Goal: Task Accomplishment & Management: Use online tool/utility

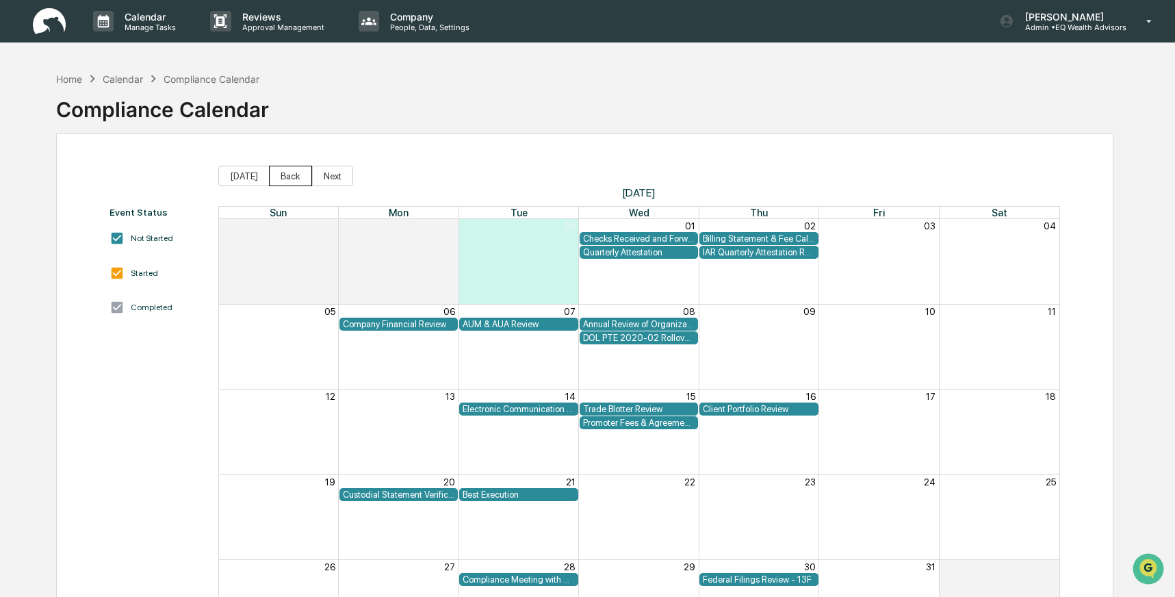
click at [293, 174] on button "Back" at bounding box center [290, 176] width 43 height 21
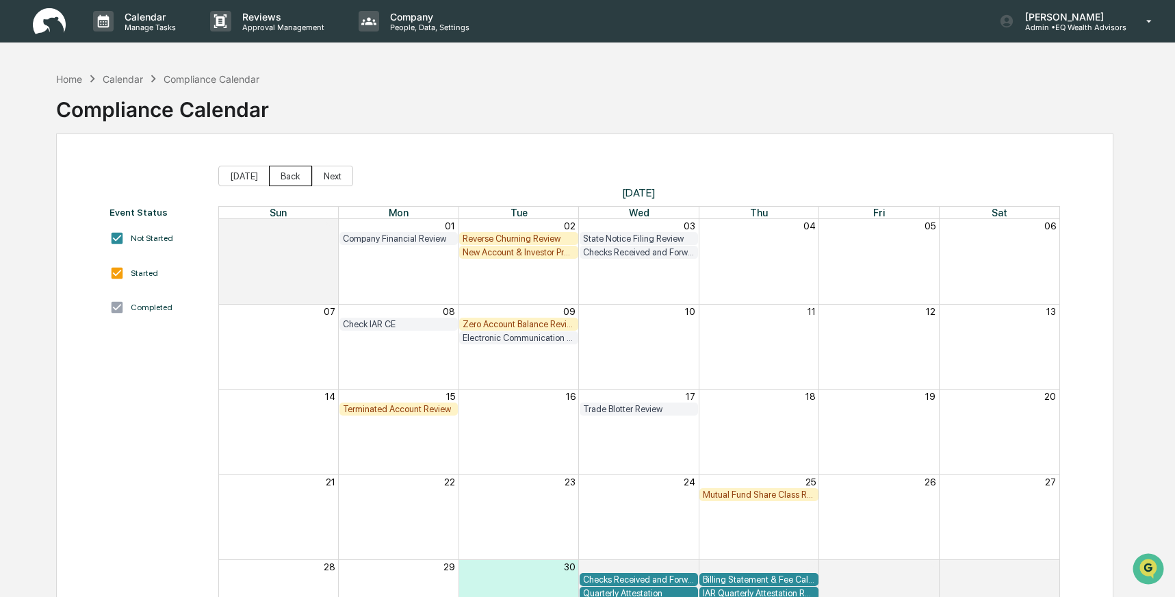
click at [292, 174] on button "Back" at bounding box center [290, 176] width 43 height 21
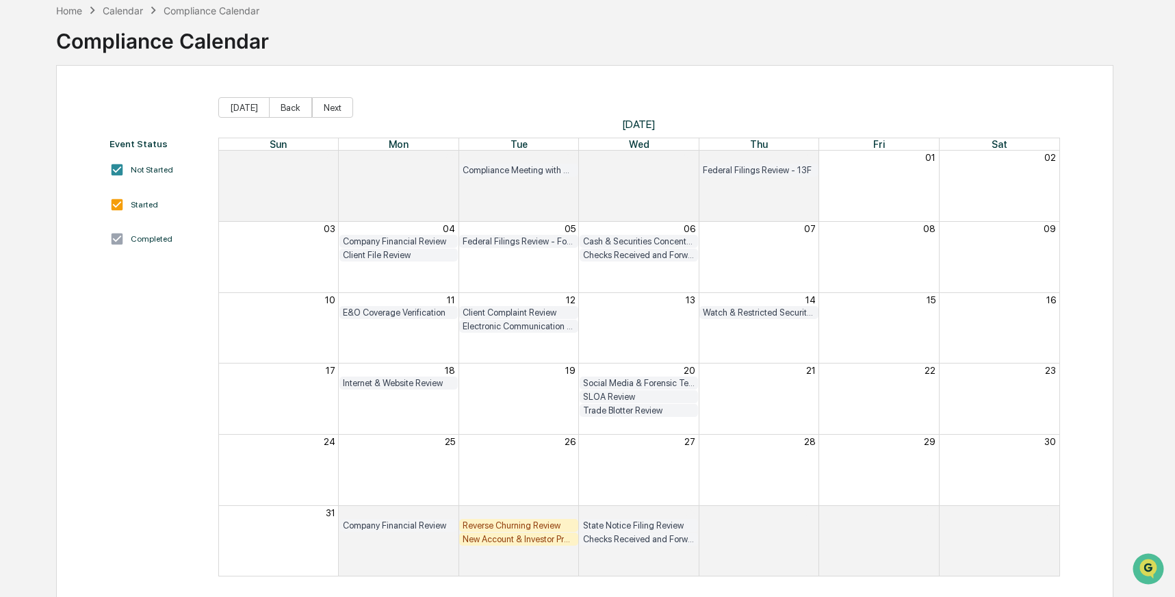
scroll to position [81, 0]
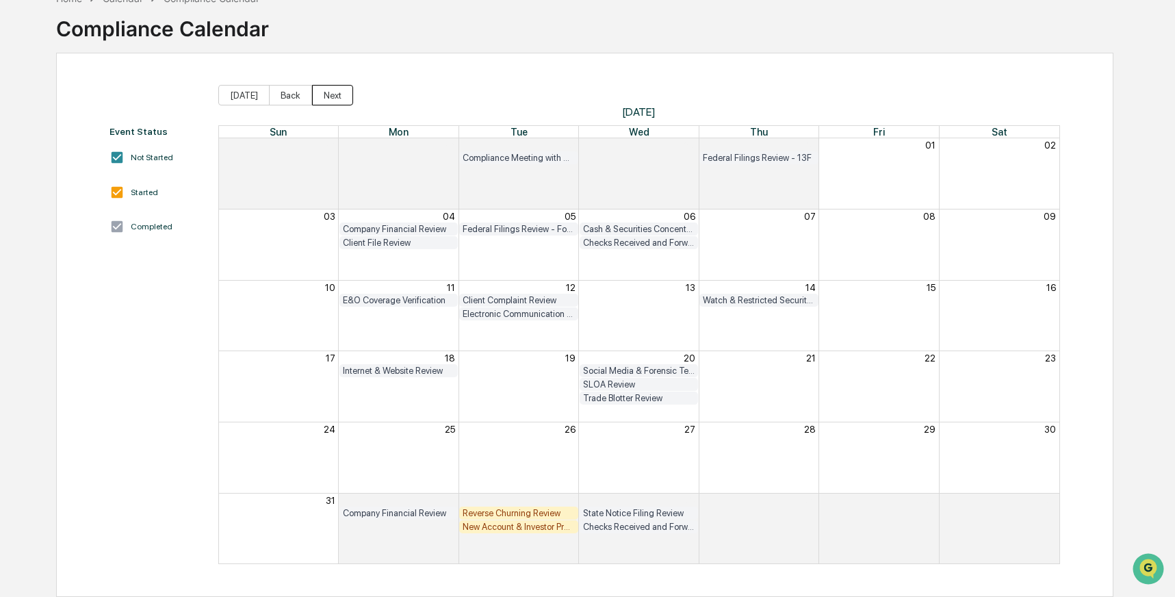
click at [328, 99] on button "Next" at bounding box center [332, 95] width 41 height 21
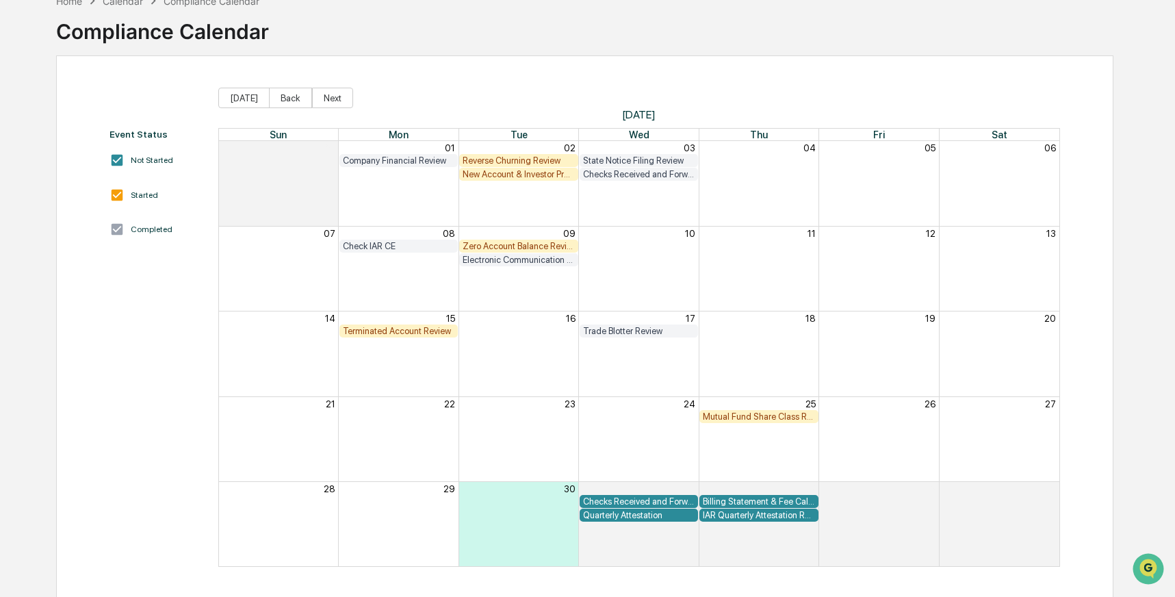
scroll to position [81, 0]
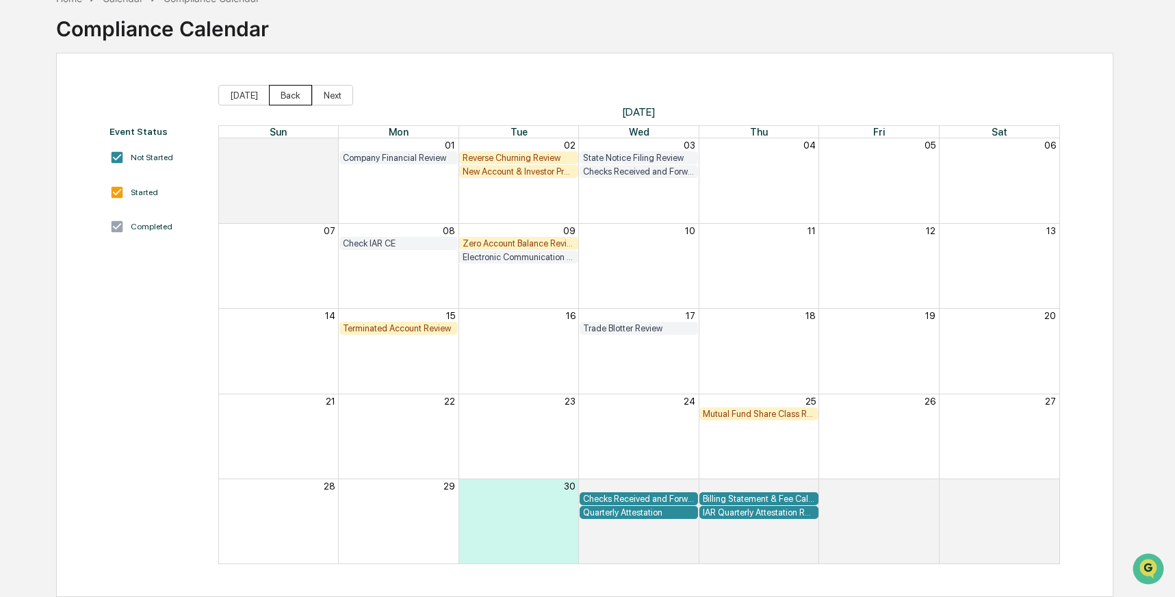
click at [299, 97] on button "Back" at bounding box center [290, 95] width 43 height 21
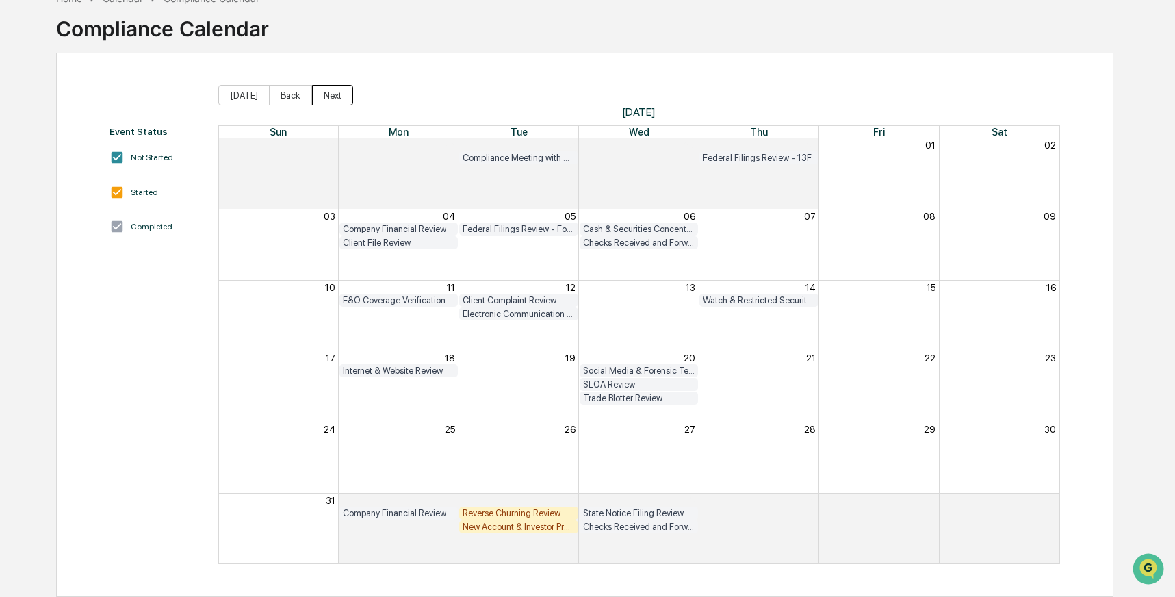
click at [333, 92] on button "Next" at bounding box center [332, 95] width 41 height 21
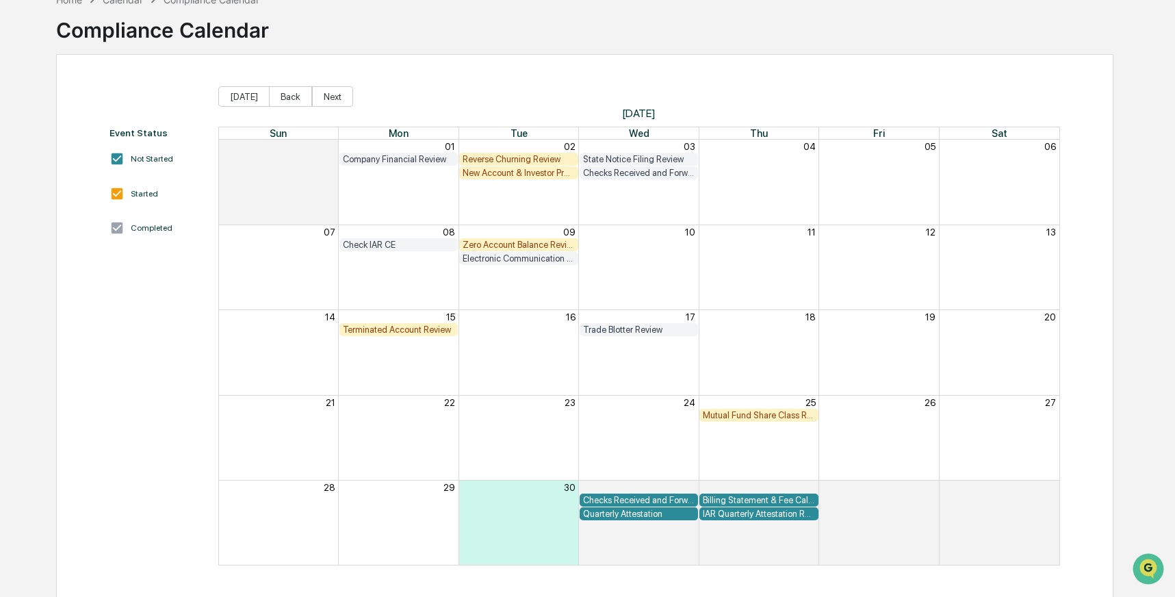
scroll to position [81, 0]
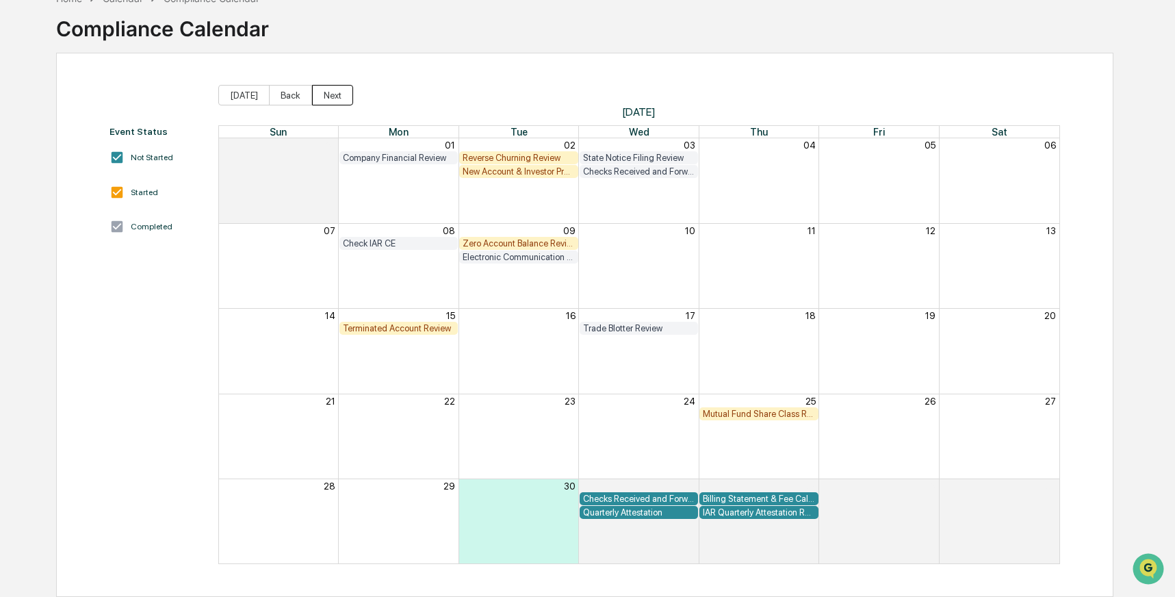
click at [340, 94] on button "Next" at bounding box center [332, 95] width 41 height 21
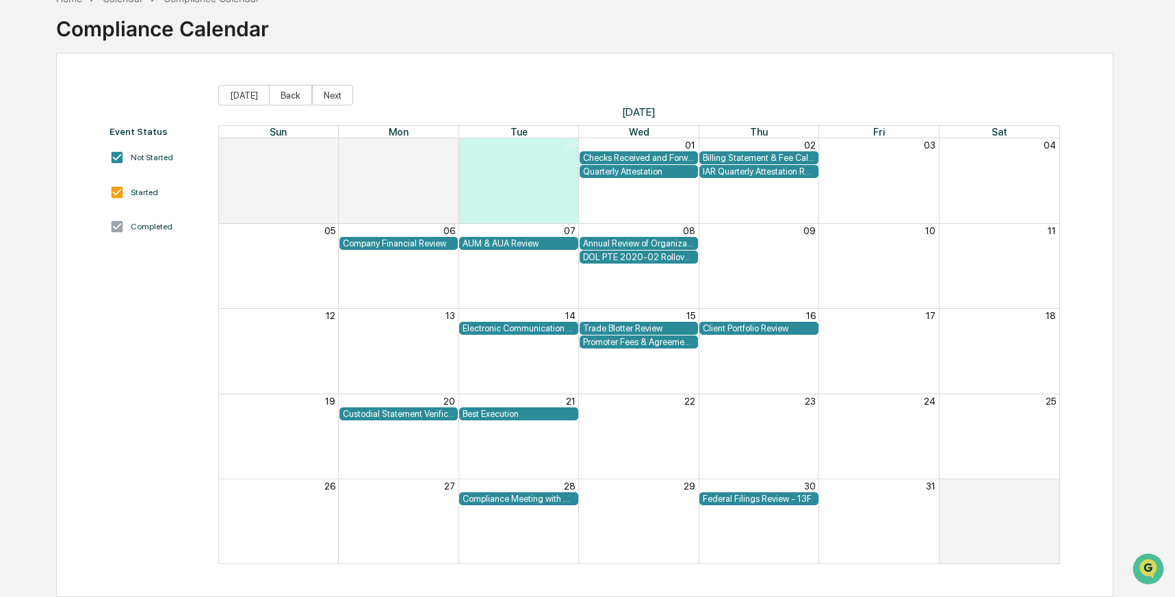
click at [731, 329] on div "Client Portfolio Review" at bounding box center [759, 328] width 112 height 10
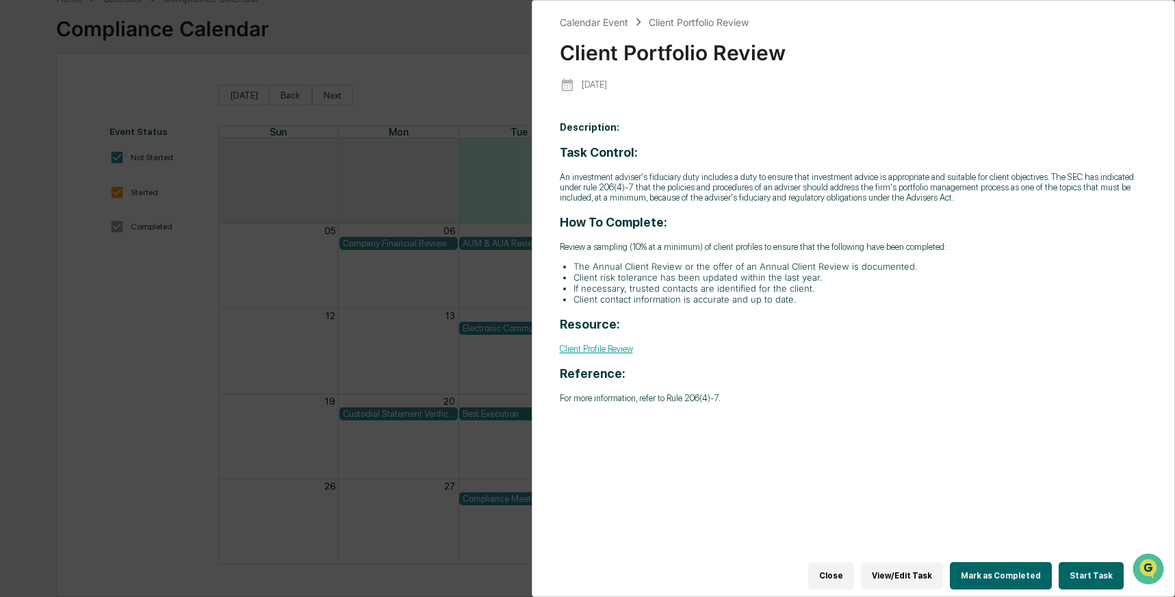
click at [1089, 566] on button "Start Task" at bounding box center [1090, 575] width 65 height 27
click at [1084, 567] on button "Start Task" at bounding box center [1090, 575] width 65 height 27
click at [1081, 564] on button "Start Task" at bounding box center [1090, 575] width 65 height 27
click at [1078, 566] on button "Start Task" at bounding box center [1090, 575] width 65 height 27
click at [995, 466] on div "Description: Task Control: An investment adviser's fiduciary duty includes a du…" at bounding box center [854, 343] width 588 height 463
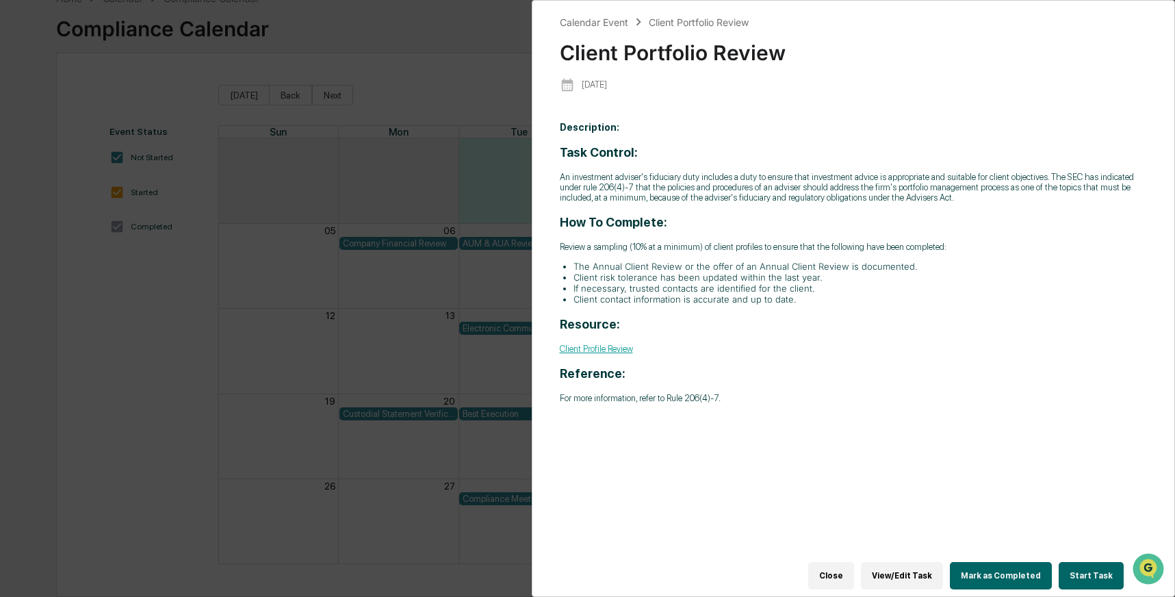
click at [1084, 562] on button "Start Task" at bounding box center [1090, 575] width 65 height 27
click at [1077, 565] on button "Start Task" at bounding box center [1090, 575] width 65 height 27
click at [381, 401] on div "Calendar Event Client Portfolio Review Client Portfolio Review [DATE] Descripti…" at bounding box center [587, 298] width 1175 height 597
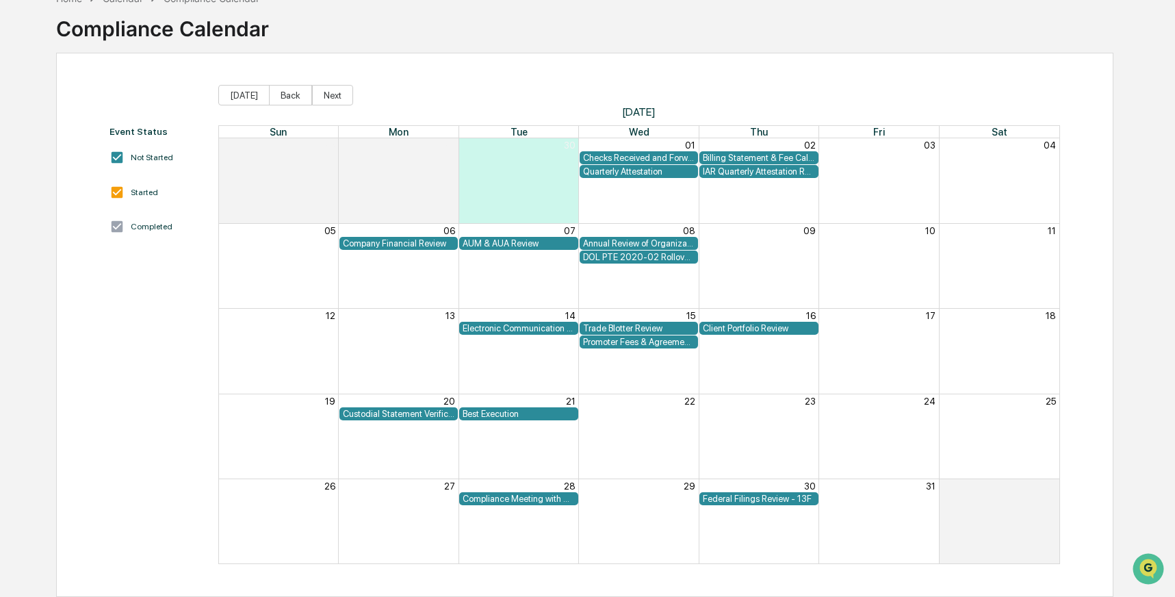
click at [749, 329] on div "Client Portfolio Review" at bounding box center [759, 328] width 112 height 10
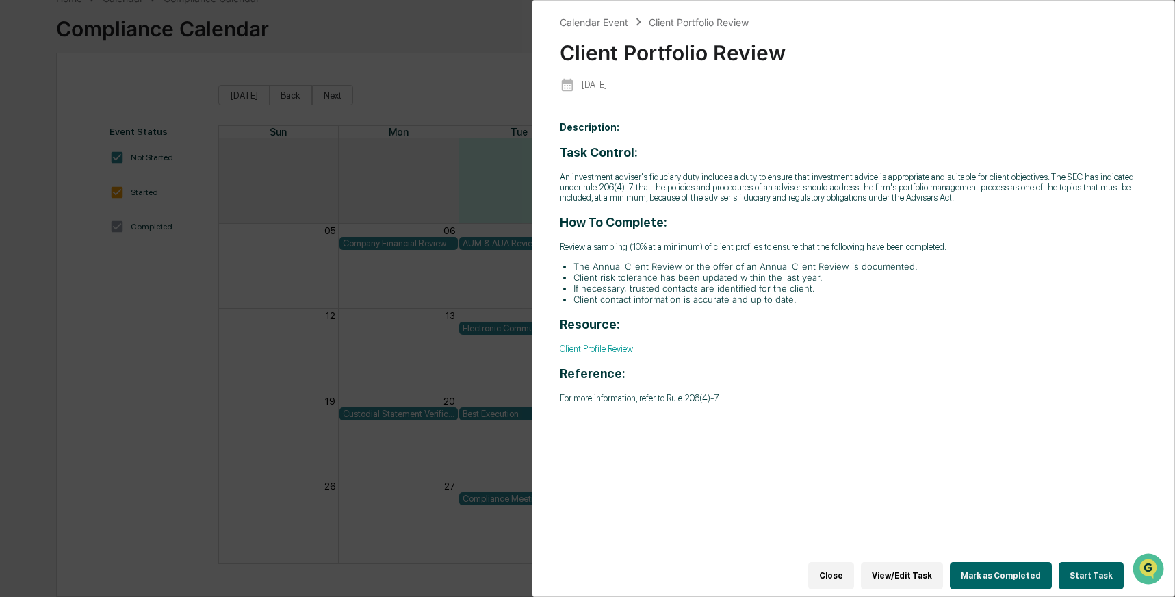
click at [1079, 565] on button "Start Task" at bounding box center [1090, 575] width 65 height 27
click at [1077, 566] on button "Start Task" at bounding box center [1090, 575] width 65 height 27
click at [360, 409] on div "Calendar Event Client Portfolio Review Client Portfolio Review [DATE] Descripti…" at bounding box center [587, 298] width 1175 height 597
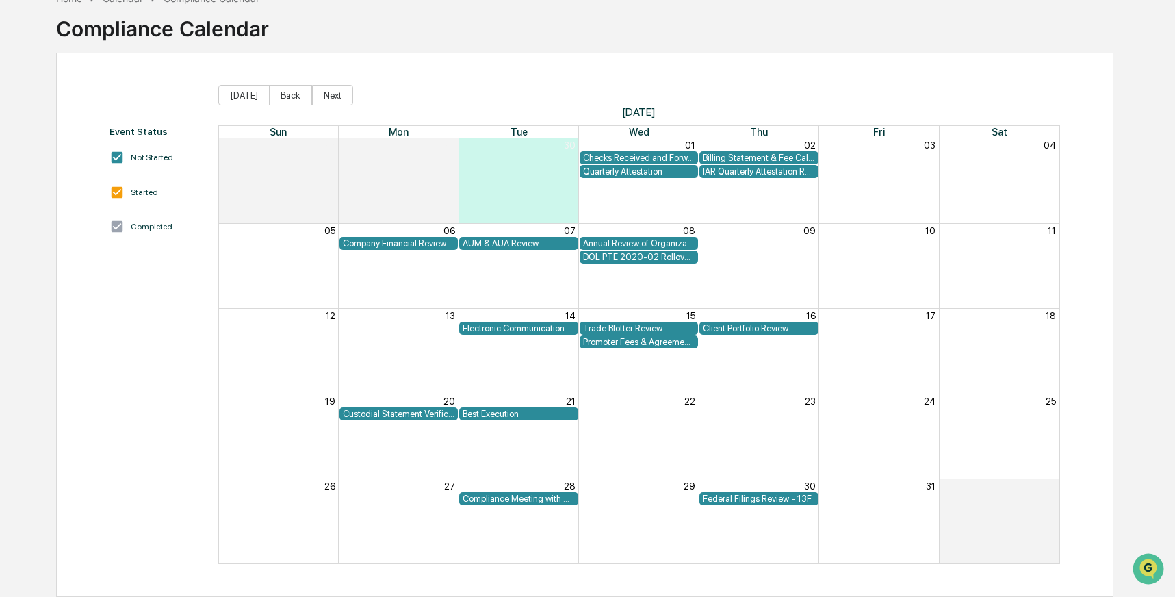
click at [639, 200] on div "Month View" at bounding box center [638, 180] width 120 height 84
click at [629, 159] on div "Checks Received and Forwarded Log" at bounding box center [639, 158] width 112 height 10
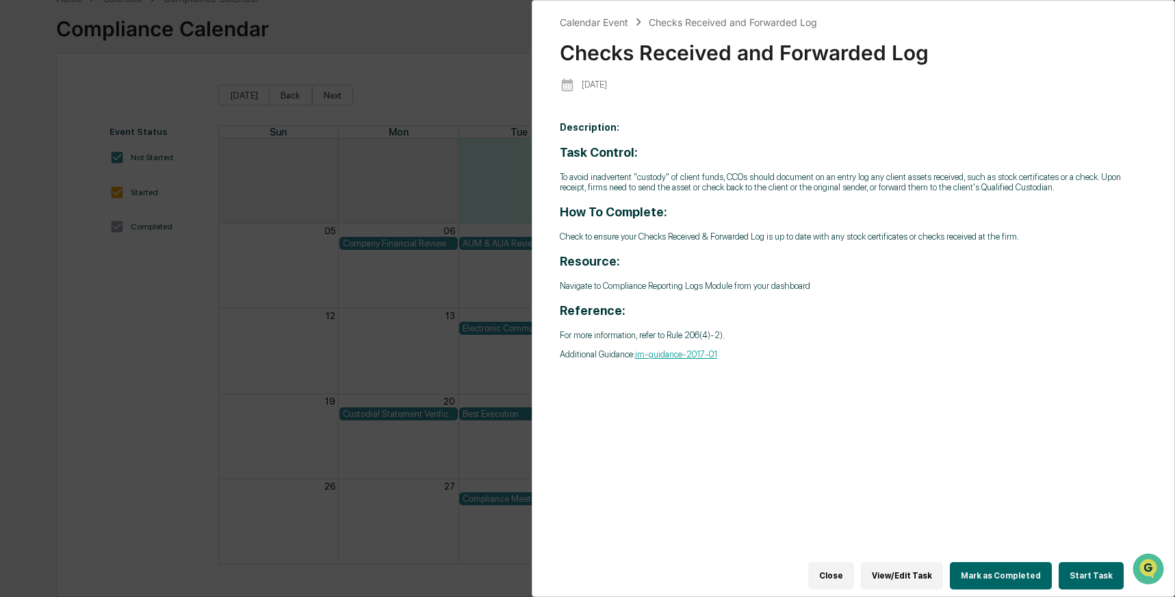
click at [1079, 564] on button "Start Task" at bounding box center [1090, 575] width 65 height 27
click at [357, 153] on div "Calendar Event Checks Received and Forwarded Log Checks Received and Forwarded …" at bounding box center [587, 298] width 1175 height 597
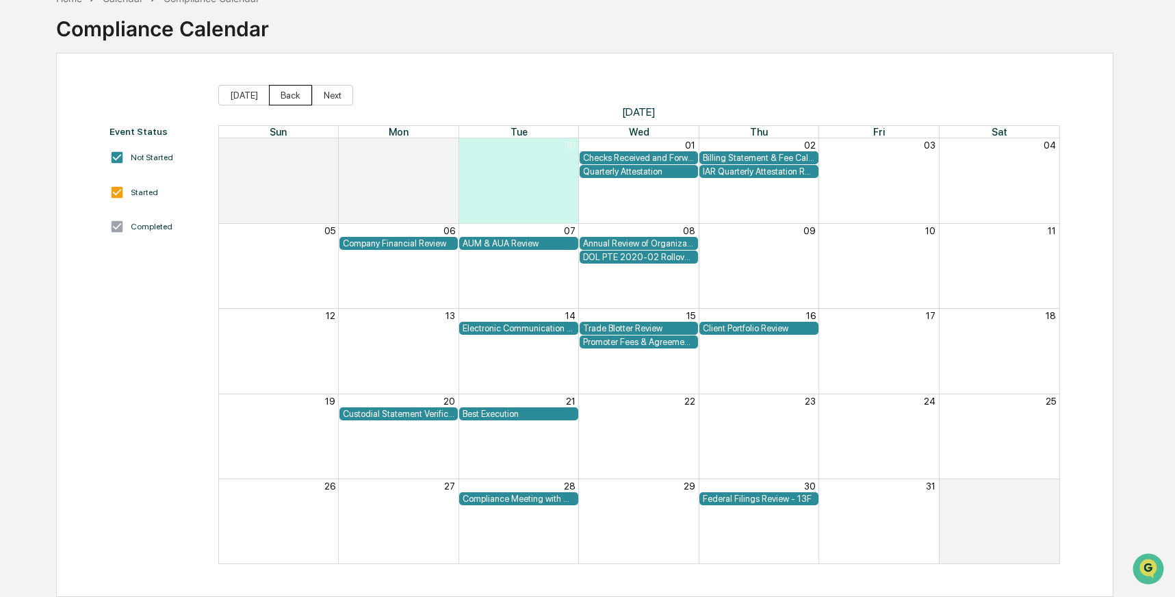
click at [291, 95] on button "Back" at bounding box center [290, 95] width 43 height 21
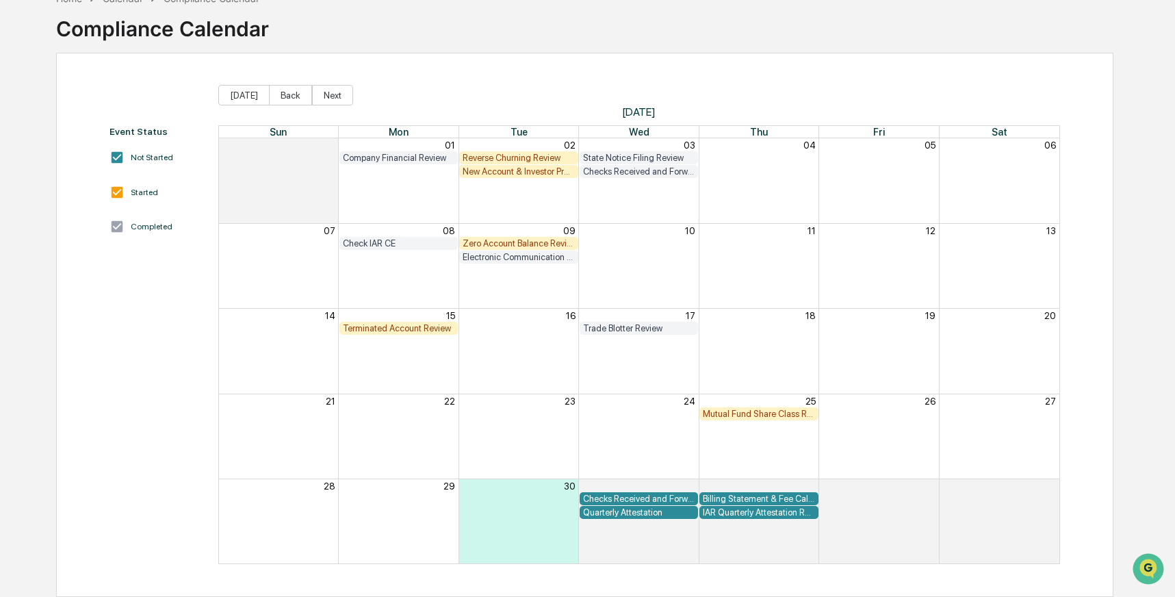
drag, startPoint x: 619, startPoint y: 189, endPoint x: 610, endPoint y: 185, distance: 9.8
click at [619, 189] on div "Month View" at bounding box center [638, 180] width 120 height 84
click at [534, 168] on div "New Account & Investor Profile Review" at bounding box center [518, 171] width 112 height 10
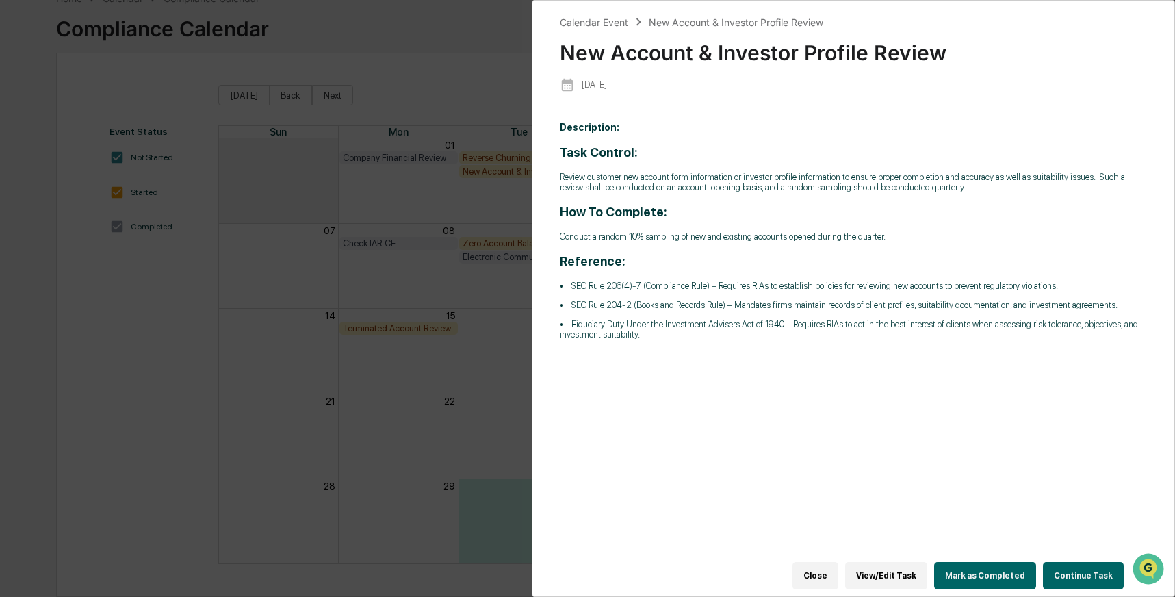
click at [1064, 562] on button "Continue Task" at bounding box center [1083, 575] width 81 height 27
